Goal: Information Seeking & Learning: Learn about a topic

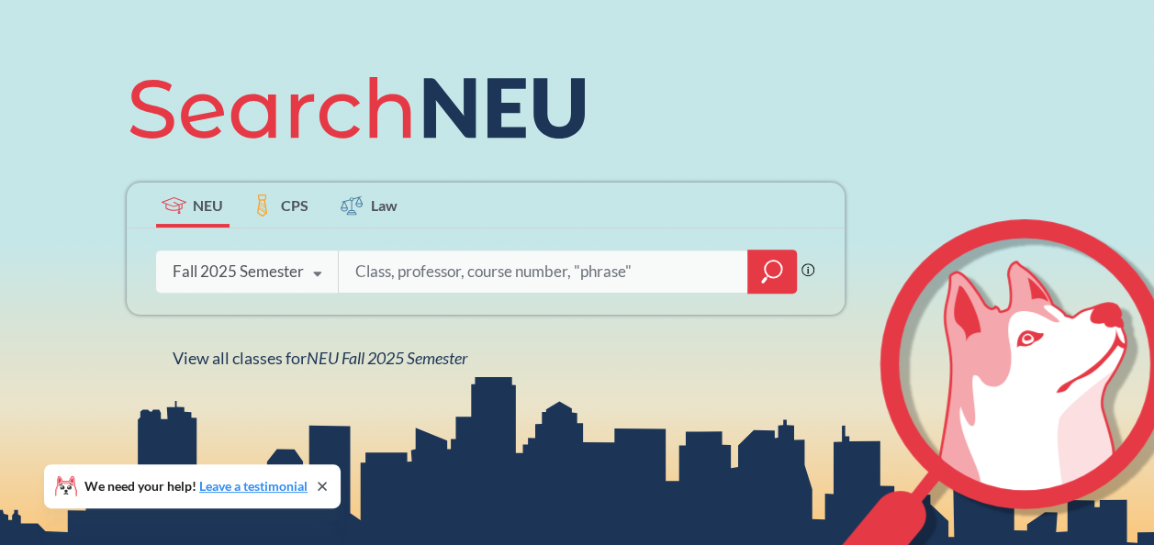
scroll to position [191, 0]
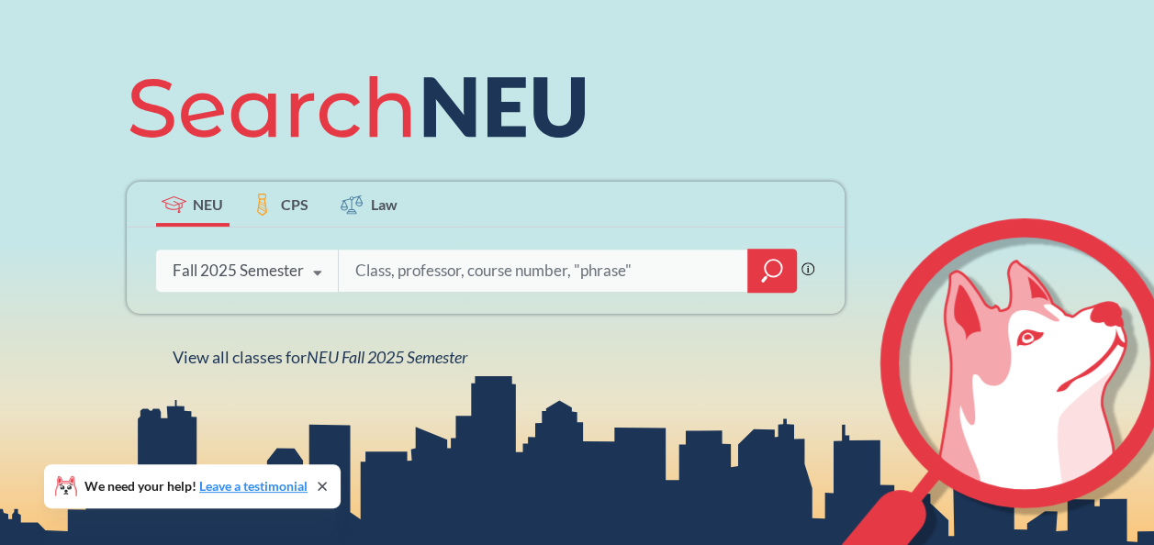
click at [432, 270] on input "search" at bounding box center [544, 271] width 382 height 39
type input "pys"
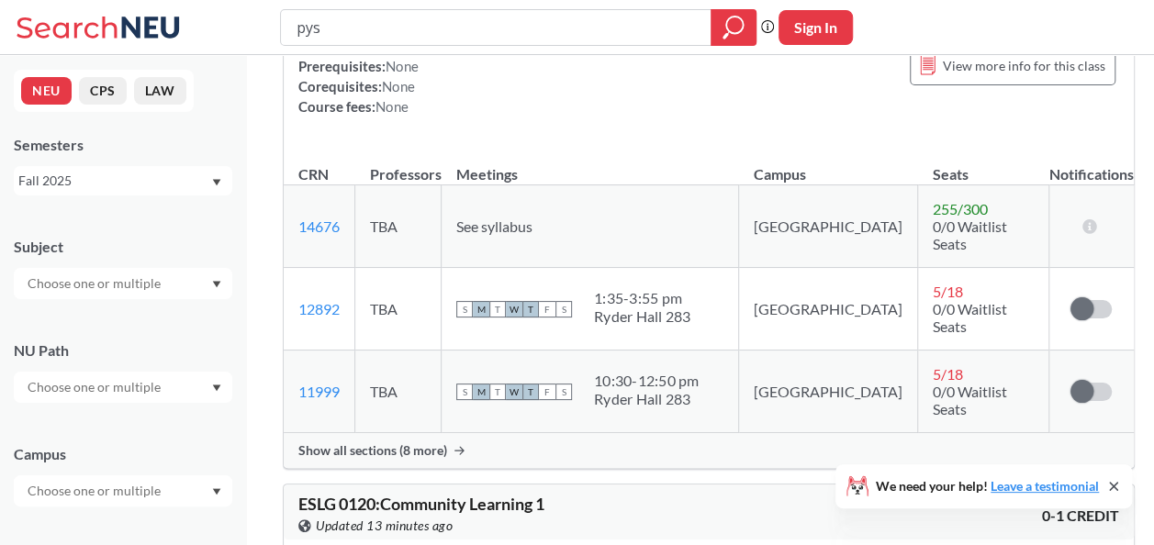
scroll to position [1287, 0]
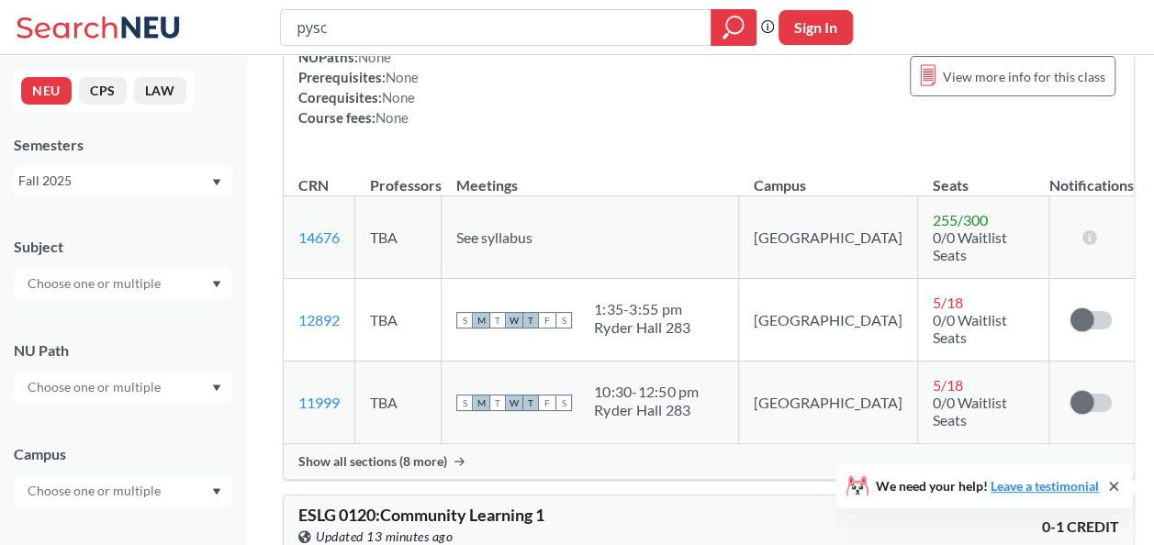
type input "pysch"
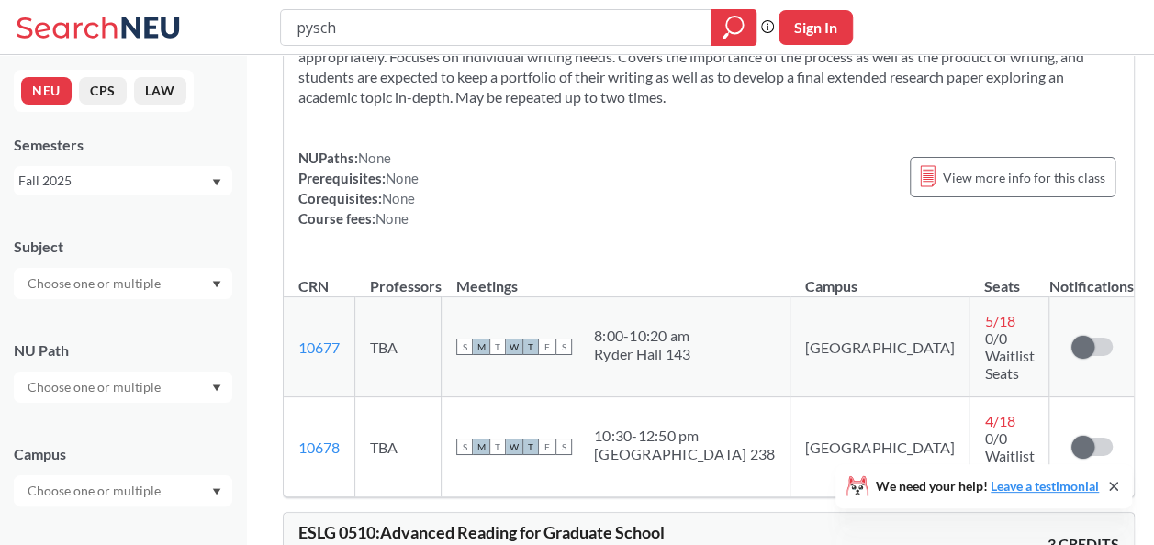
scroll to position [3111, 0]
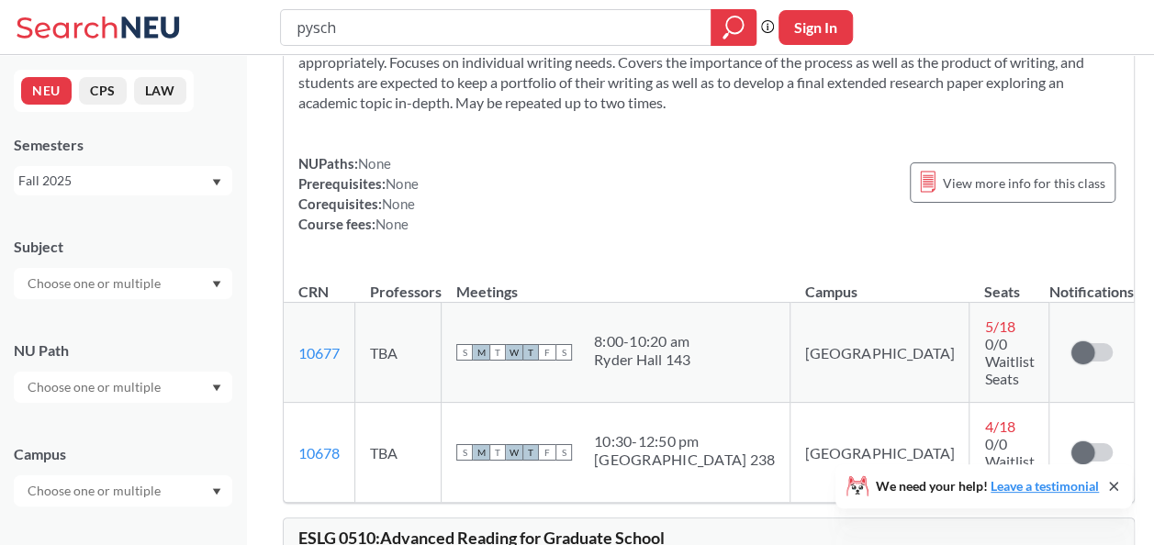
click at [327, 24] on input "pysch" at bounding box center [496, 27] width 403 height 31
type input "game"
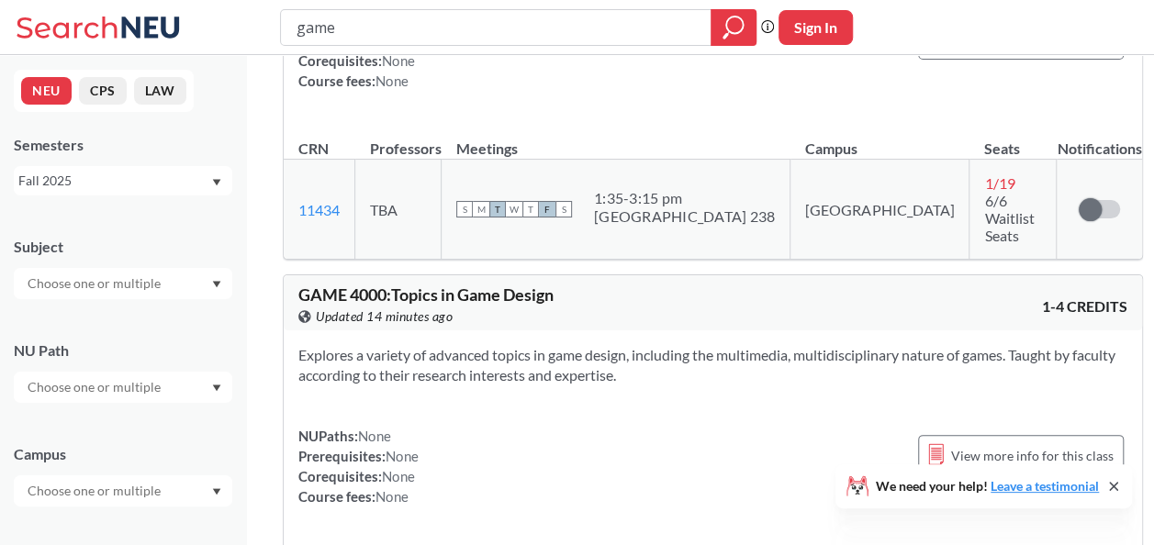
scroll to position [2270, 0]
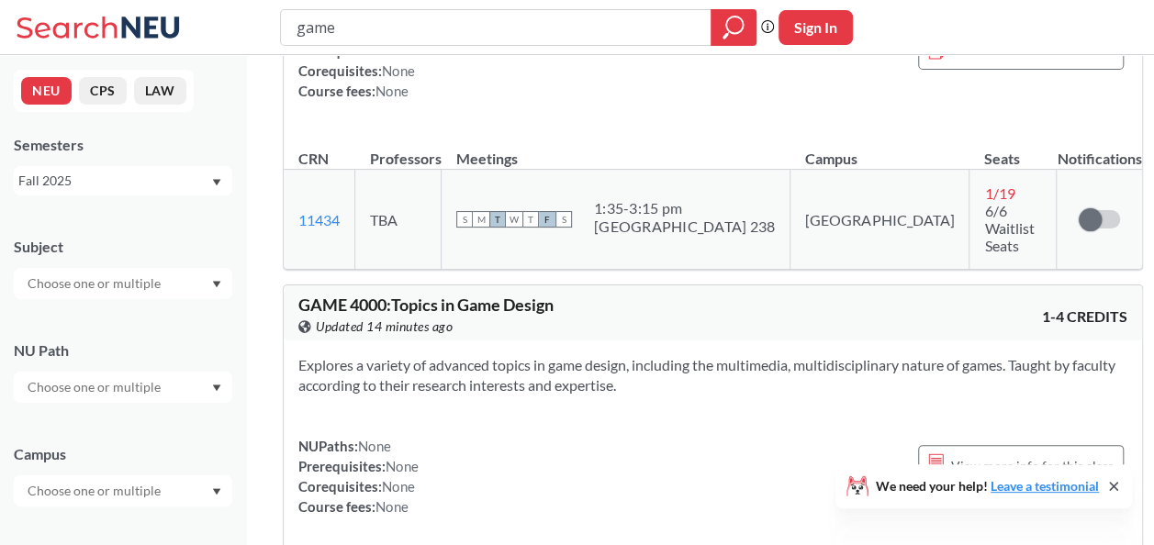
click at [307, 33] on input "game" at bounding box center [496, 27] width 403 height 31
type input "a"
type input "psy"
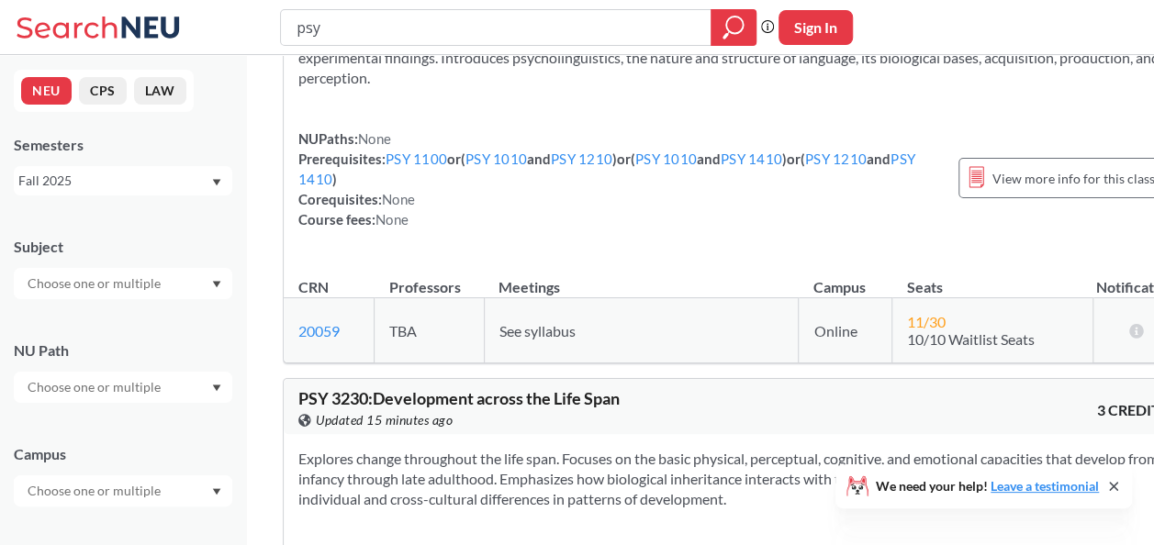
scroll to position [5562, 0]
